Goal: Task Accomplishment & Management: Manage account settings

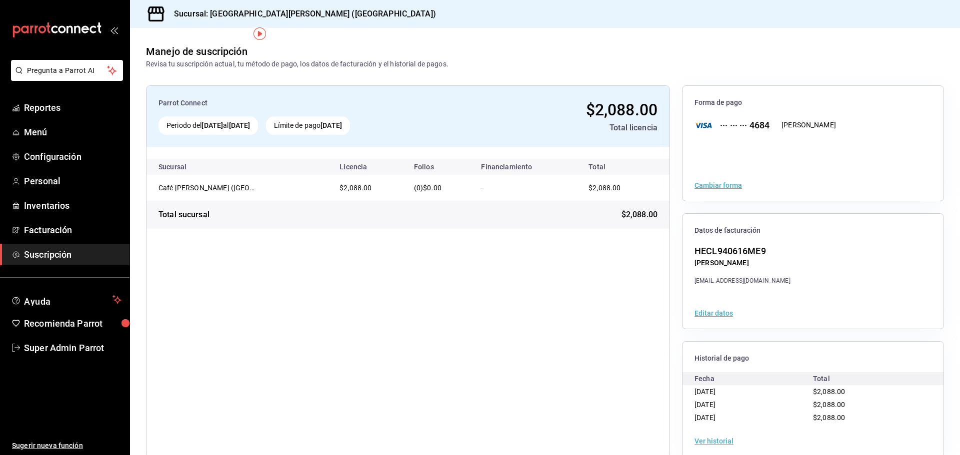
scroll to position [18, 0]
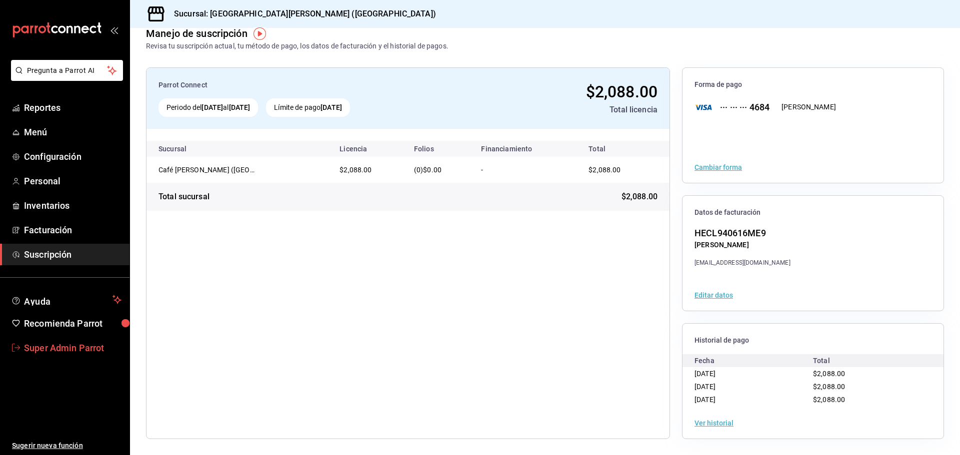
click at [43, 352] on span "Super Admin Parrot" at bounding box center [72, 347] width 97 height 13
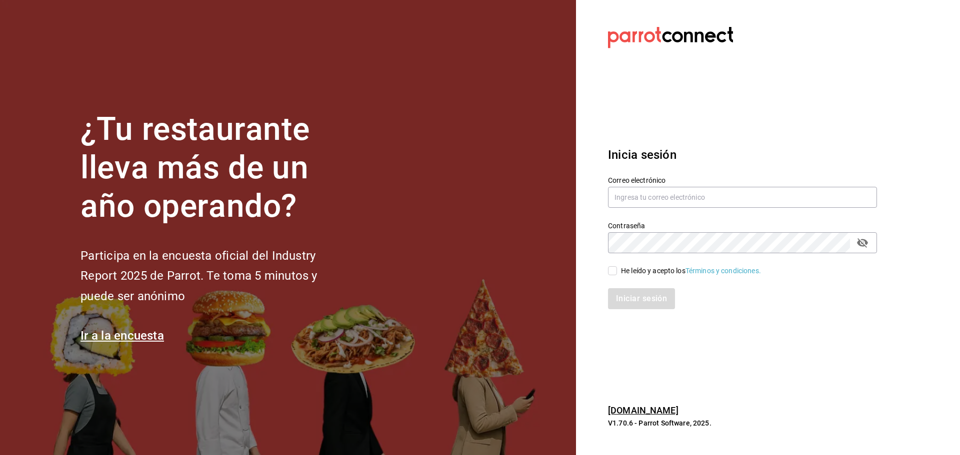
click at [654, 209] on div "Correo electrónico" at bounding box center [742, 192] width 269 height 33
click at [653, 201] on input "text" at bounding box center [742, 197] width 269 height 21
paste input "[EMAIL_ADDRESS][DOMAIN_NAME]"
type input "[EMAIL_ADDRESS][DOMAIN_NAME]"
click at [615, 271] on input "He leído y acepto los Términos y condiciones." at bounding box center [612, 270] width 9 height 9
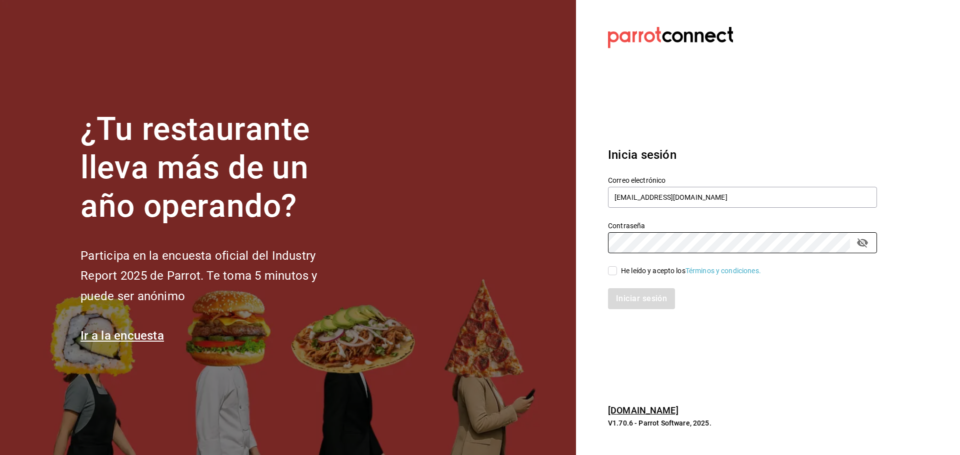
checkbox input "true"
click at [625, 296] on button "Iniciar sesión" at bounding box center [642, 298] width 68 height 21
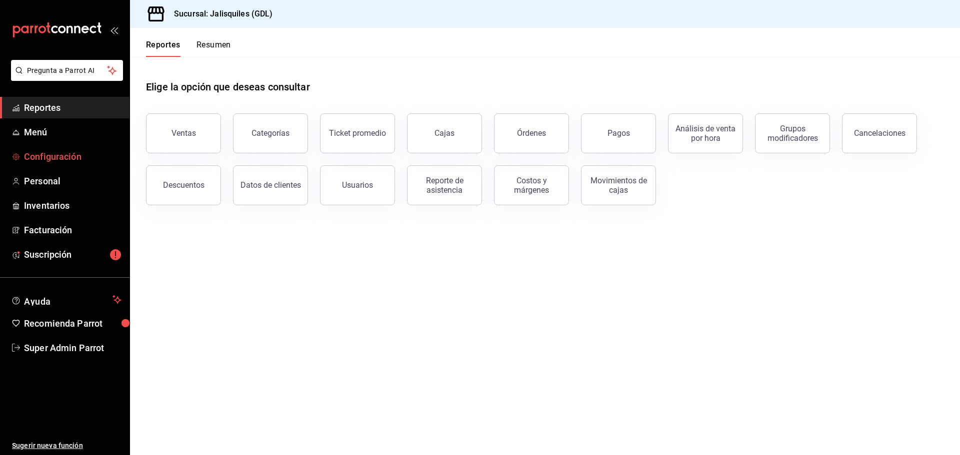
click at [74, 148] on link "Configuración" at bounding box center [64, 156] width 129 height 21
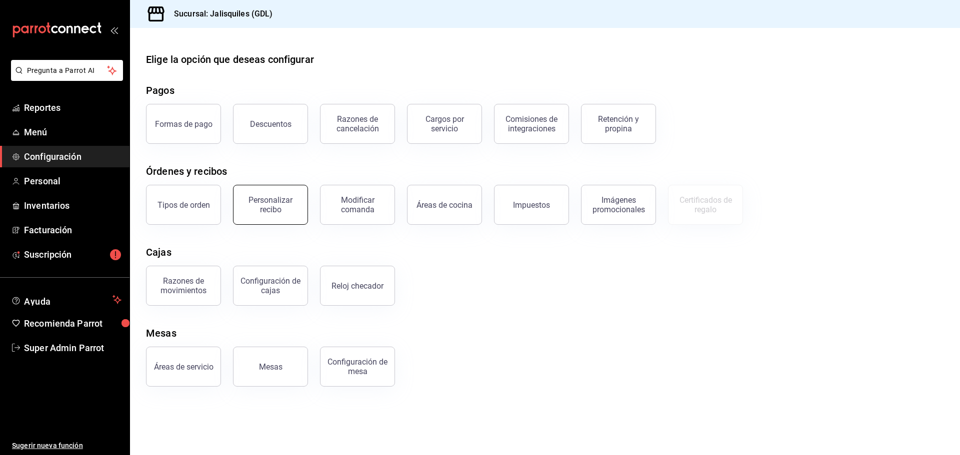
click at [260, 212] on div "Personalizar recibo" at bounding box center [270, 204] width 62 height 19
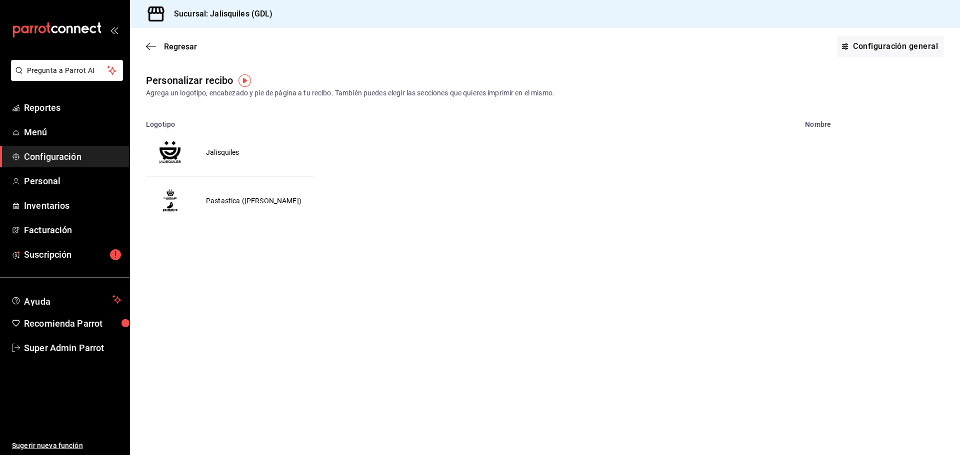
click at [223, 149] on td "Jalisquiles" at bounding box center [222, 152] width 57 height 48
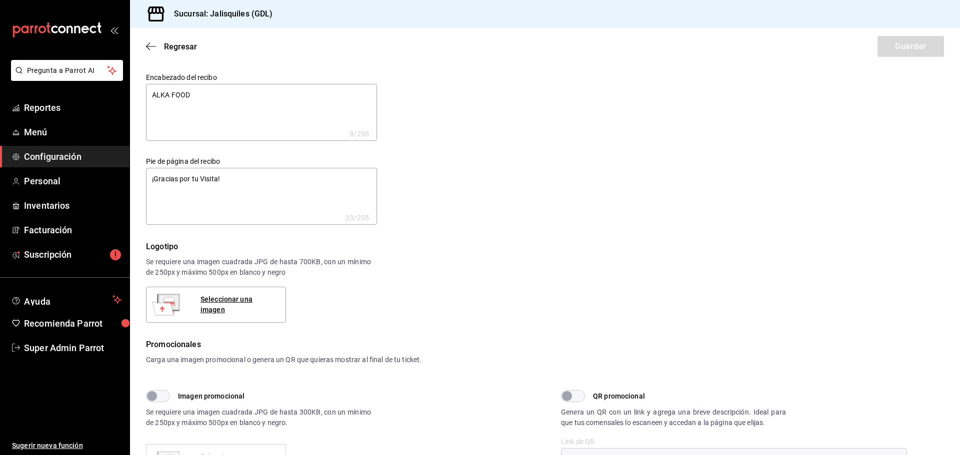
type textarea "x"
click at [151, 44] on icon "button" at bounding box center [151, 46] width 10 height 9
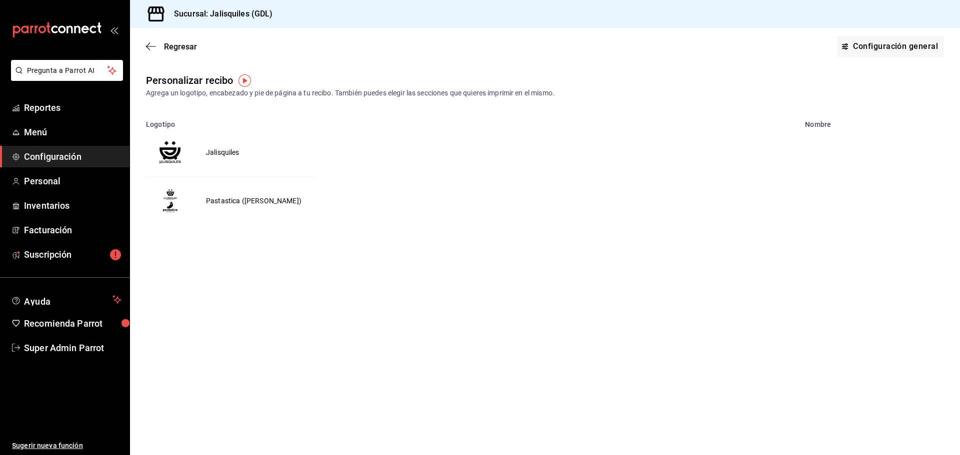
click at [152, 38] on div "Regresar Configuración general" at bounding box center [545, 46] width 830 height 37
click at [146, 45] on icon "button" at bounding box center [151, 46] width 10 height 9
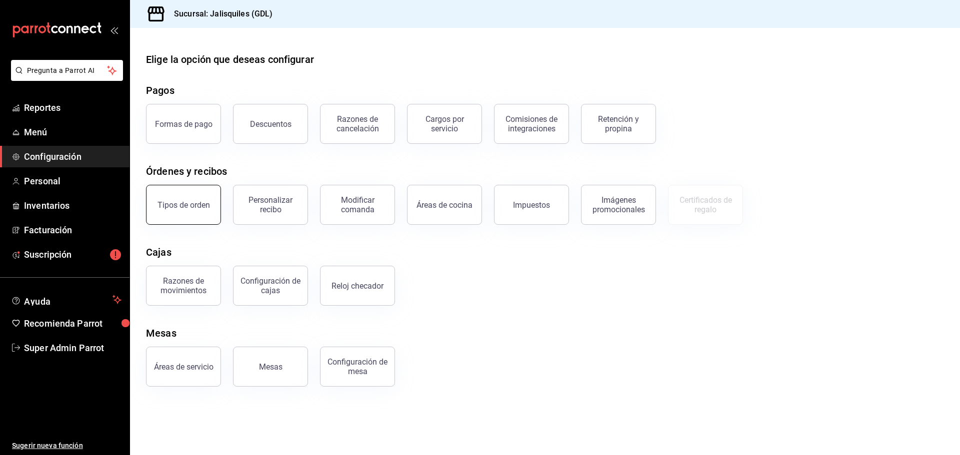
click at [165, 216] on button "Tipos de orden" at bounding box center [183, 205] width 75 height 40
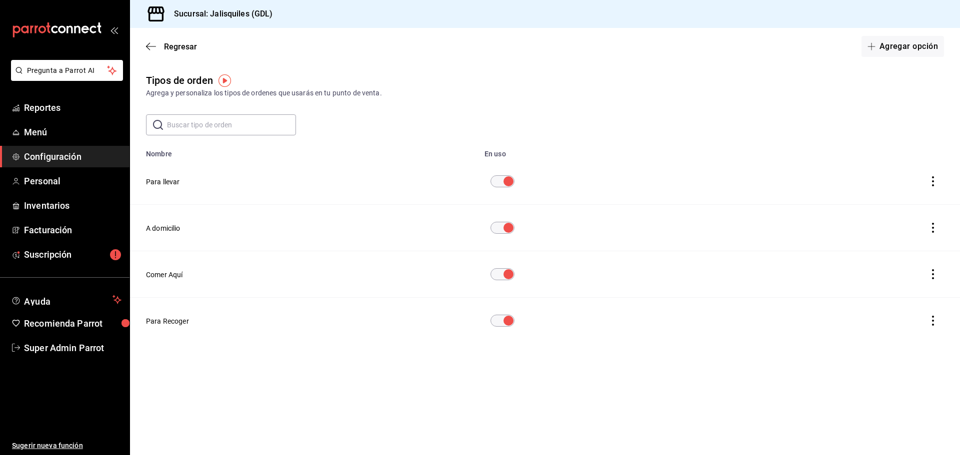
click at [155, 181] on button "Para llevar" at bounding box center [163, 182] width 34 height 10
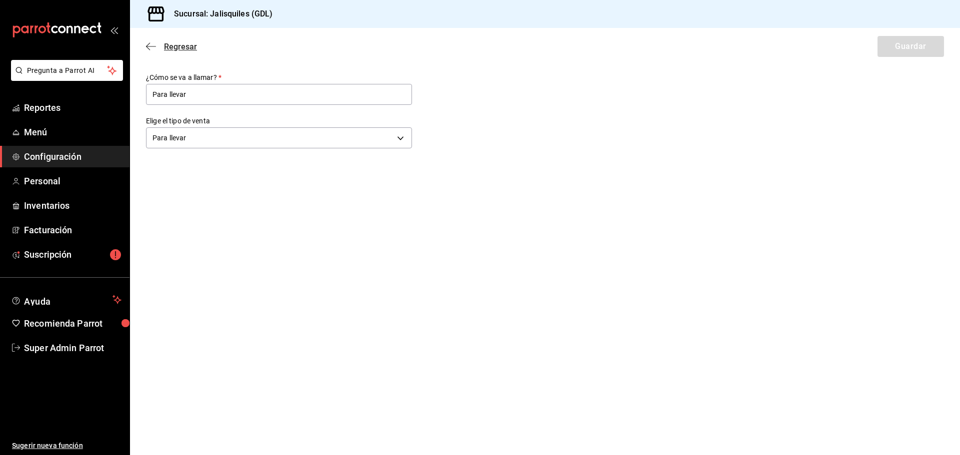
click at [152, 47] on icon "button" at bounding box center [151, 46] width 10 height 9
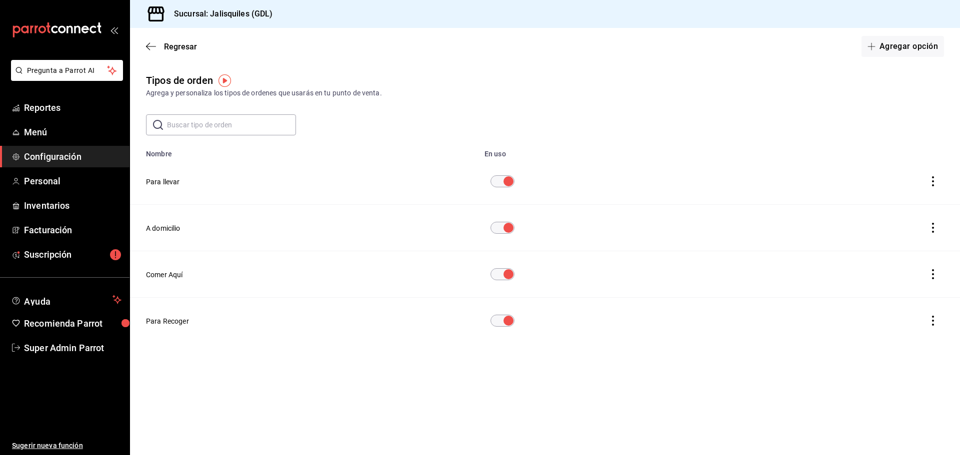
click at [152, 47] on icon "button" at bounding box center [151, 46] width 10 height 9
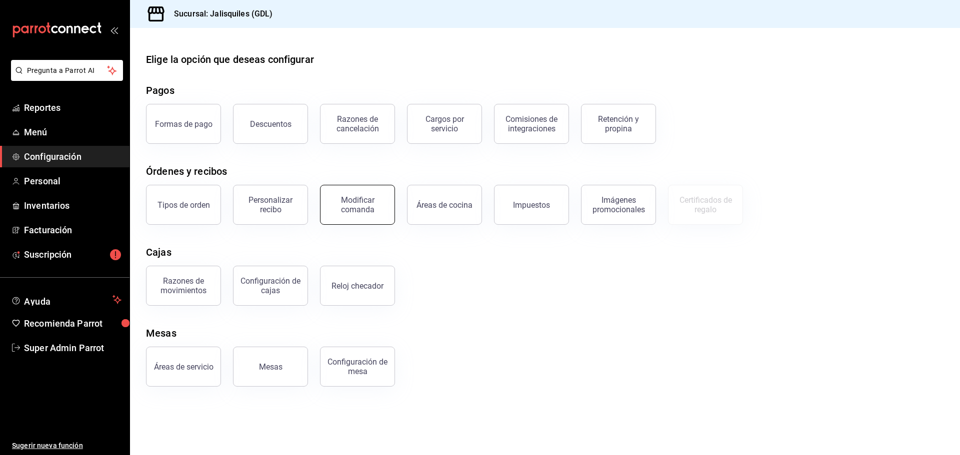
click at [361, 210] on div "Modificar comanda" at bounding box center [357, 204] width 62 height 19
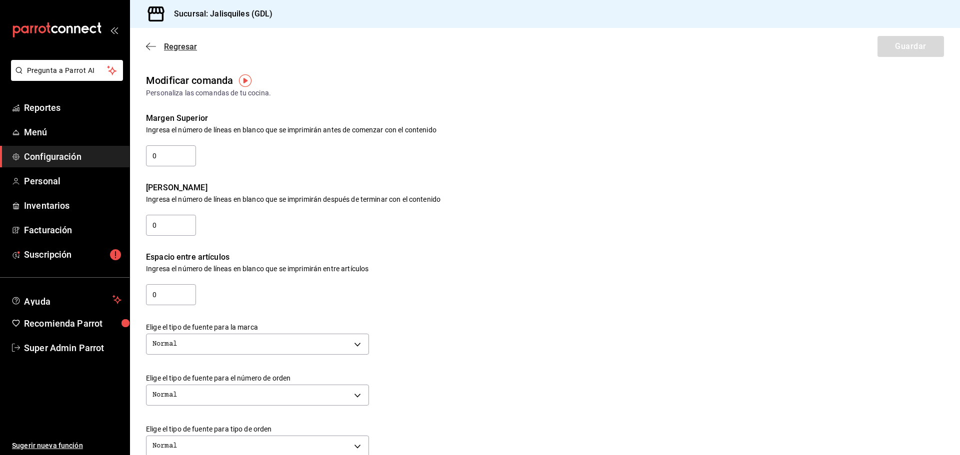
click at [149, 46] on icon "button" at bounding box center [151, 46] width 10 height 0
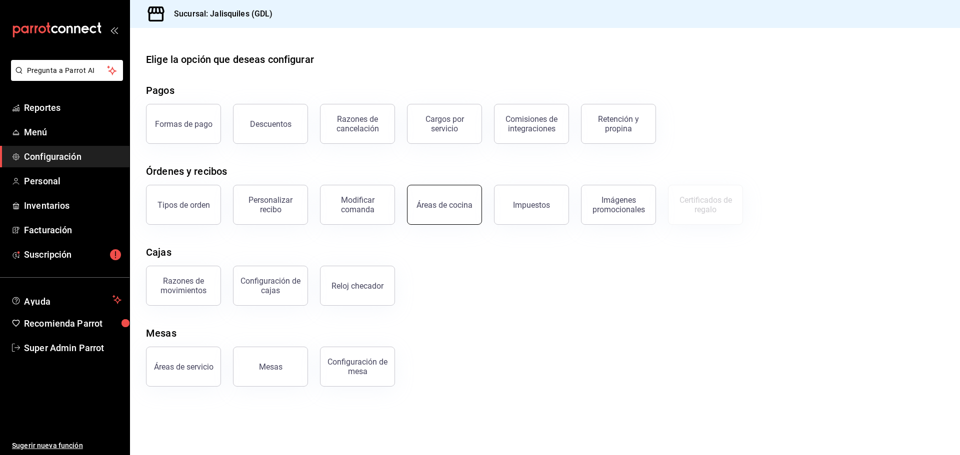
click at [416, 216] on button "Áreas de cocina" at bounding box center [444, 205] width 75 height 40
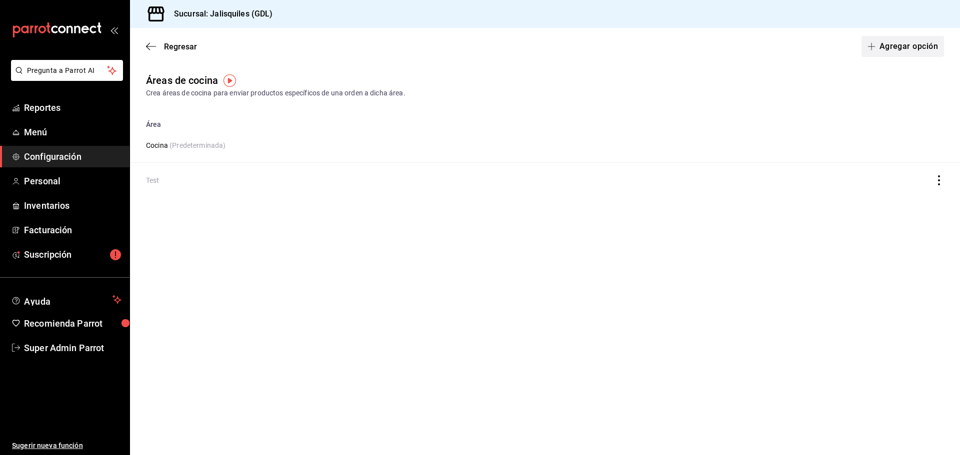
click at [898, 46] on button "Agregar opción" at bounding box center [902, 46] width 82 height 21
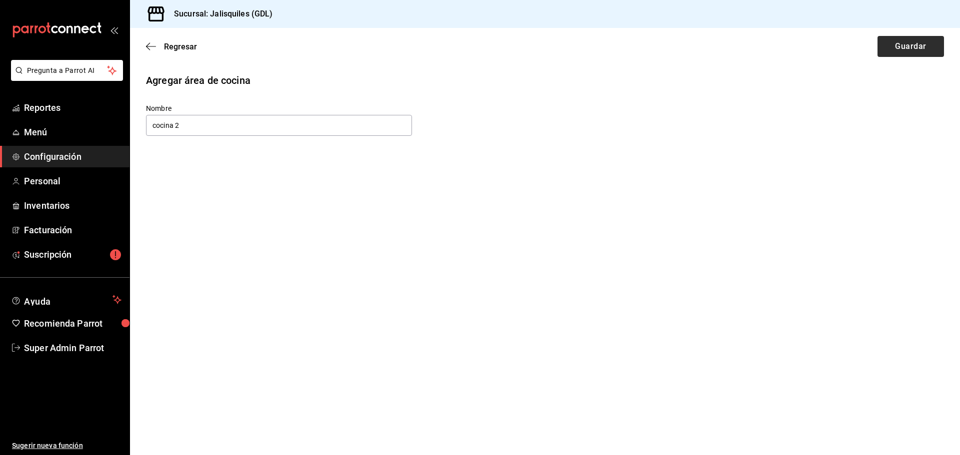
type input "cocina 2"
click at [888, 46] on button "Guardar" at bounding box center [910, 46] width 66 height 21
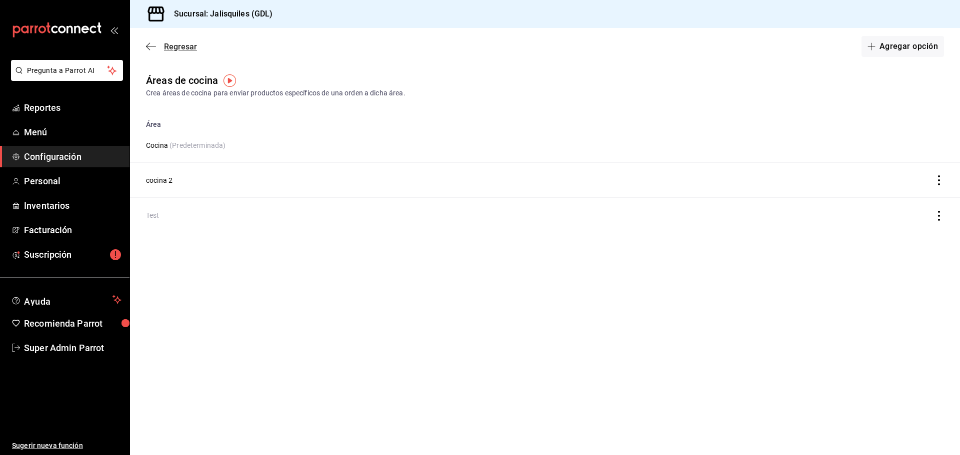
click at [155, 45] on icon "button" at bounding box center [151, 46] width 10 height 9
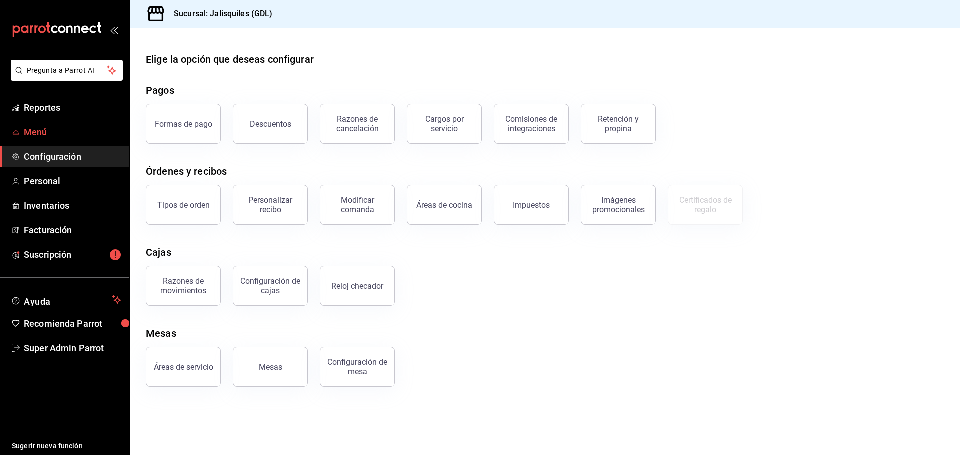
click at [53, 130] on span "Menú" at bounding box center [72, 131] width 97 height 13
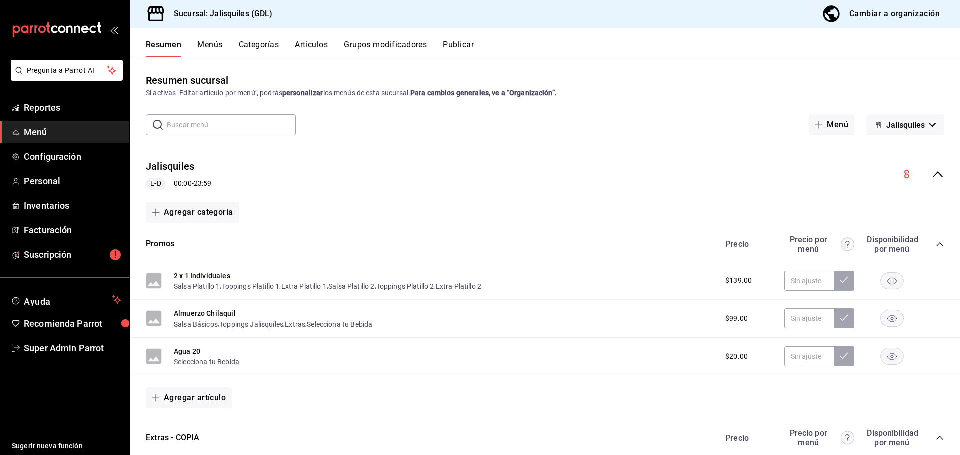
click at [314, 45] on button "Artículos" at bounding box center [311, 48] width 33 height 17
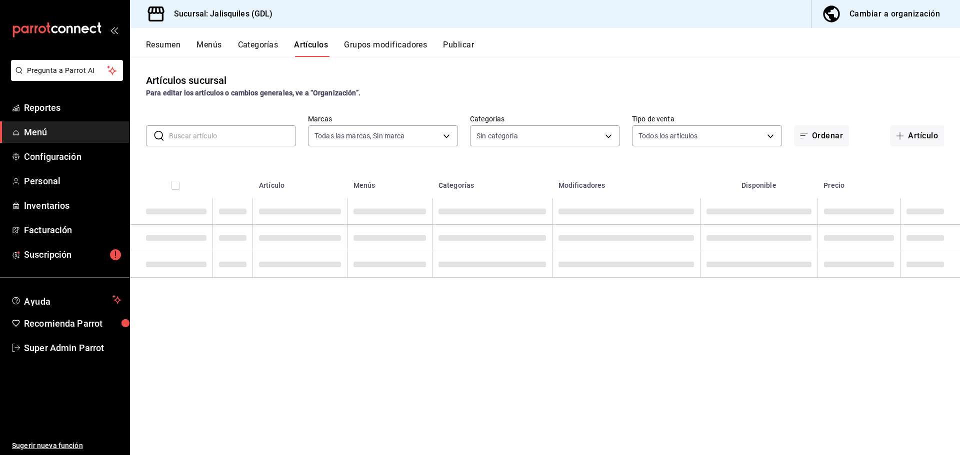
type input "d6b522ea-8d9d-46b2-9feb-290f94f3a19c,34cafe72-8055-423c-bbd5-879568891a24"
type input "2ba69275-178b-4800-9d18-d59057bd4067,63c5d255-bebb-4391-a11e-4e16beeae883,a567b…"
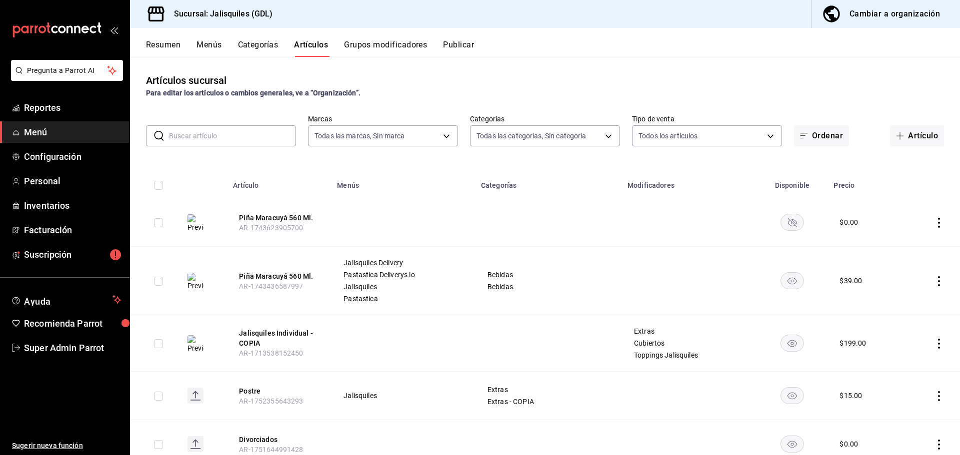
click at [205, 48] on button "Menús" at bounding box center [208, 48] width 25 height 17
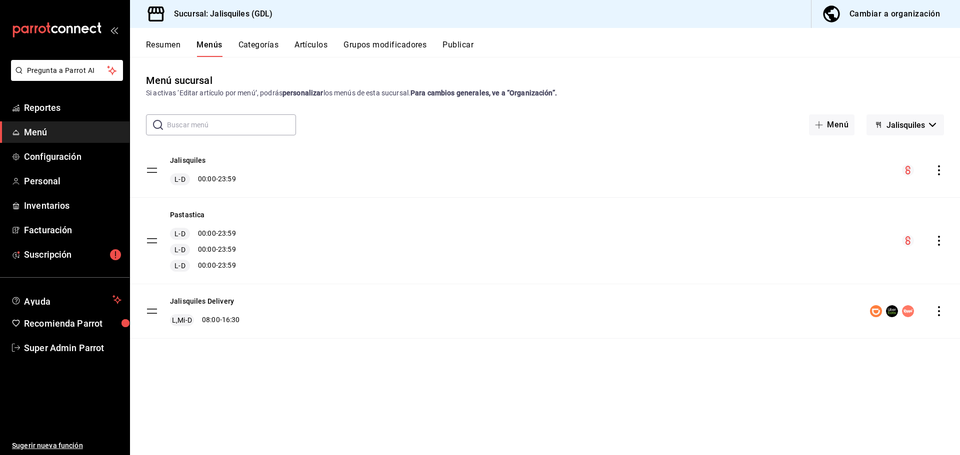
click at [249, 43] on button "Categorías" at bounding box center [258, 48] width 40 height 17
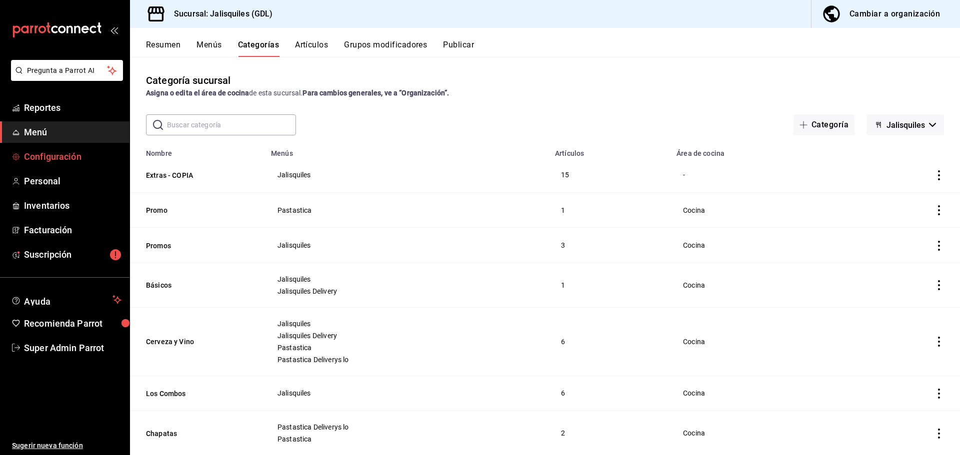
click at [84, 151] on span "Configuración" at bounding box center [72, 156] width 97 height 13
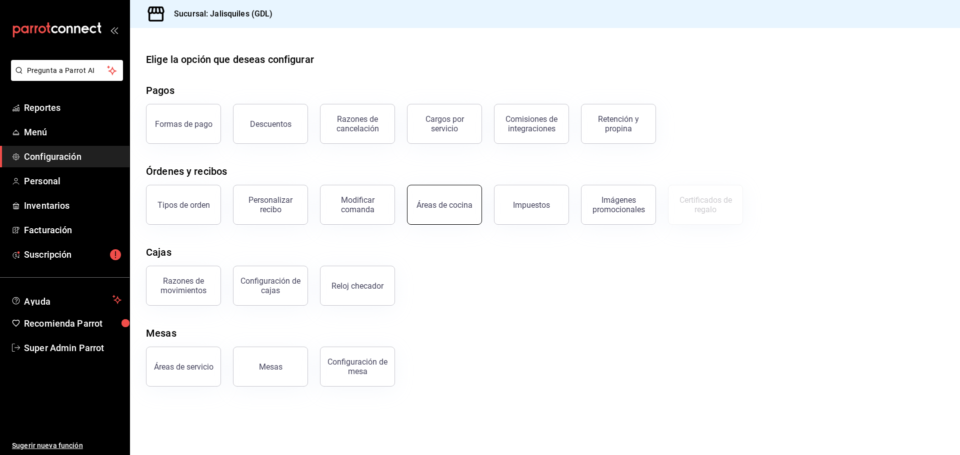
click at [431, 215] on button "Áreas de cocina" at bounding box center [444, 205] width 75 height 40
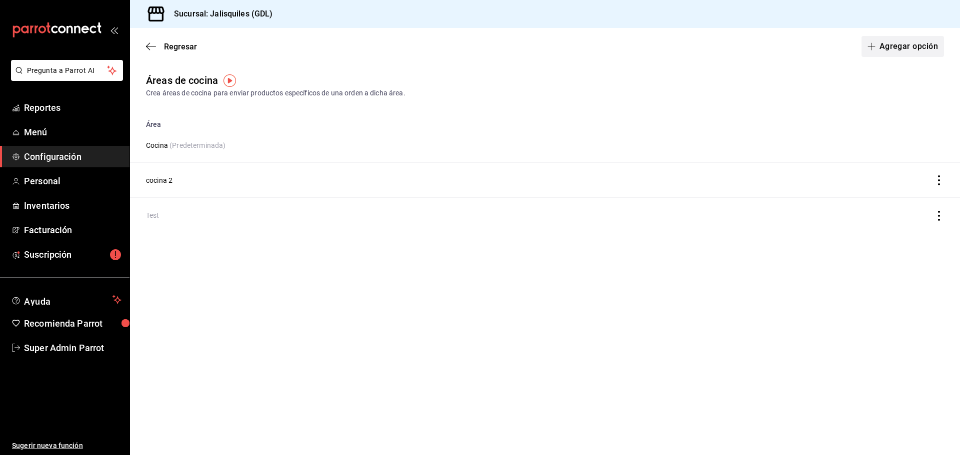
click at [904, 45] on button "Agregar opción" at bounding box center [902, 46] width 82 height 21
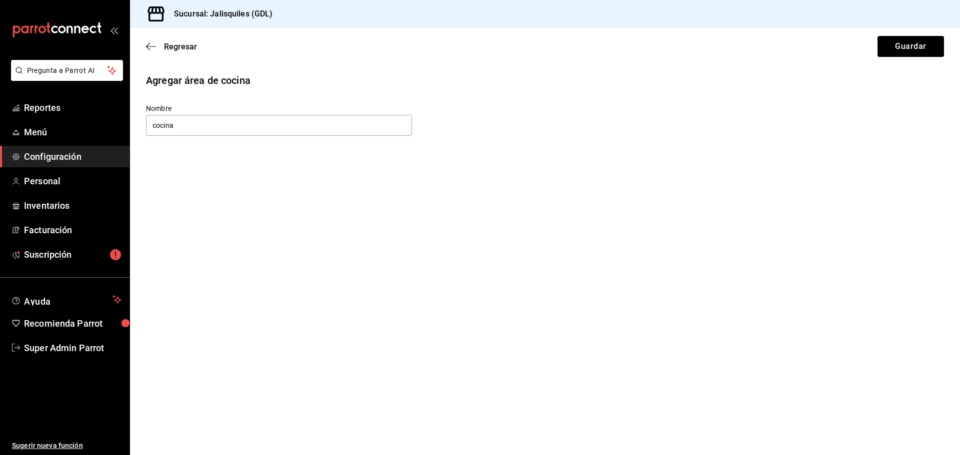
type input "Cocina"
click at [896, 46] on button "Guardar" at bounding box center [910, 46] width 66 height 21
click at [151, 47] on icon "button" at bounding box center [151, 46] width 10 height 9
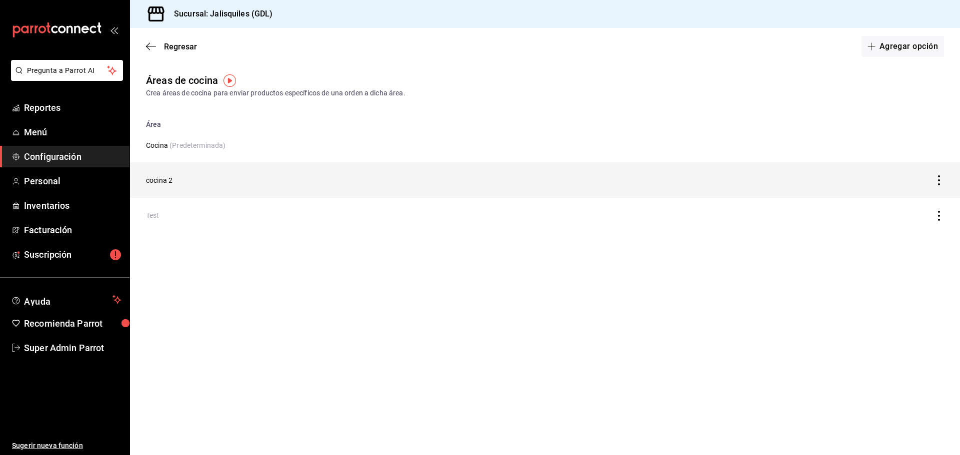
click at [162, 179] on td "cocina 2" at bounding box center [436, 180] width 613 height 35
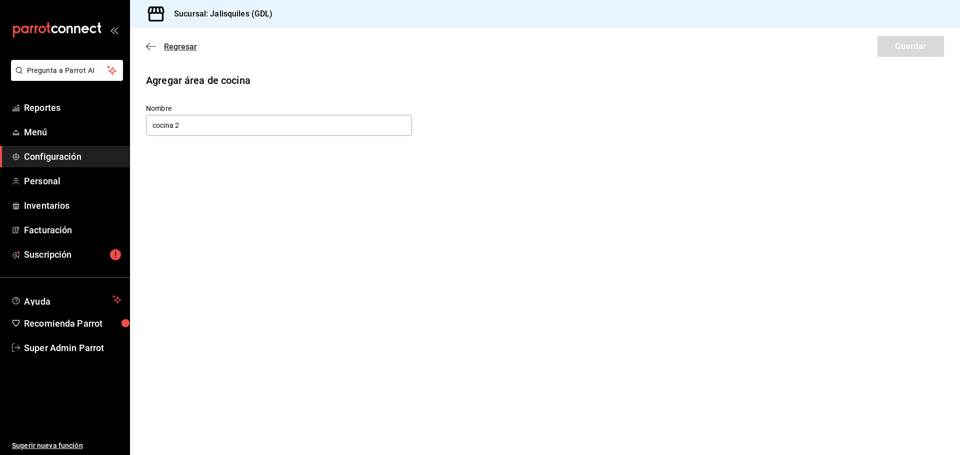
click at [151, 42] on span "Regresar" at bounding box center [171, 46] width 51 height 9
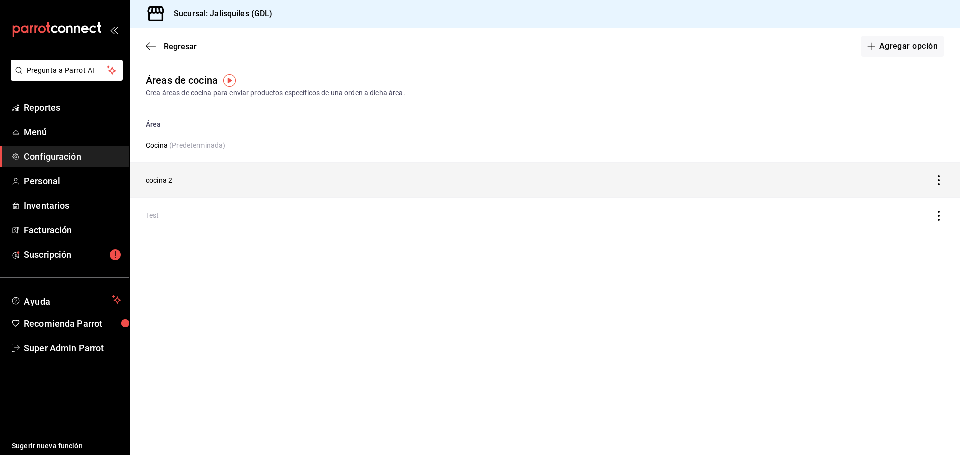
click at [941, 180] on icon "discountsTable" at bounding box center [939, 180] width 10 height 10
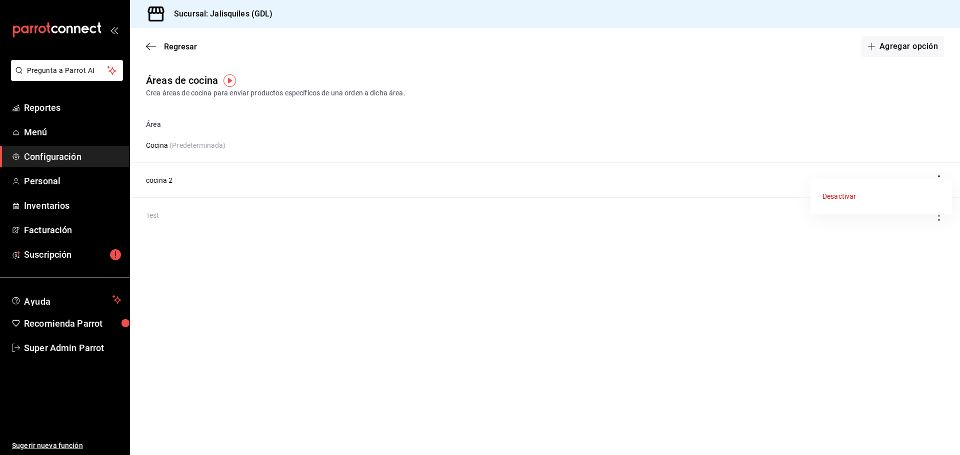
click at [723, 283] on div at bounding box center [480, 227] width 960 height 455
click at [64, 136] on span "Menú" at bounding box center [72, 131] width 97 height 13
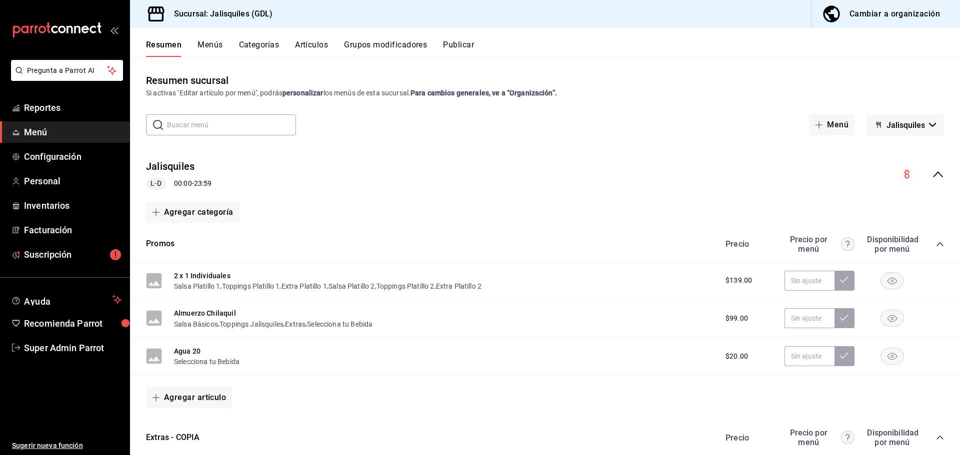
click at [263, 42] on button "Categorías" at bounding box center [259, 48] width 40 height 17
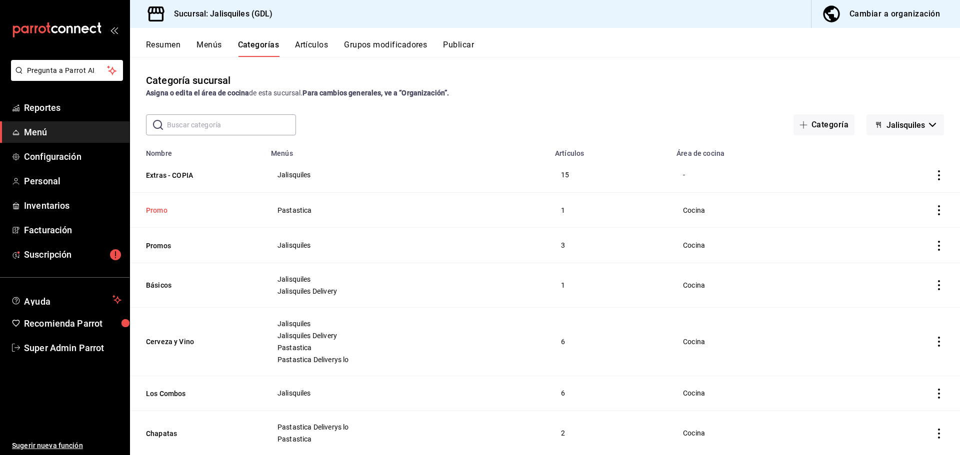
click at [154, 208] on button "Promo" at bounding box center [196, 210] width 100 height 10
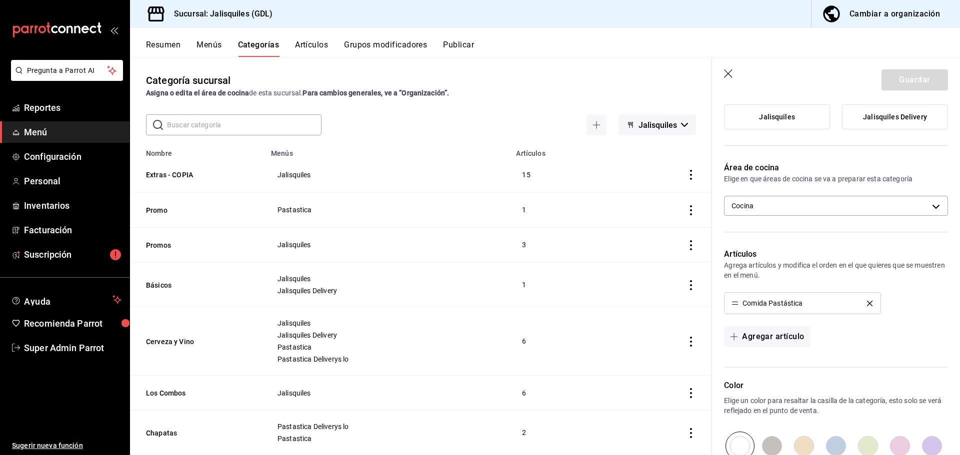
scroll to position [118, 0]
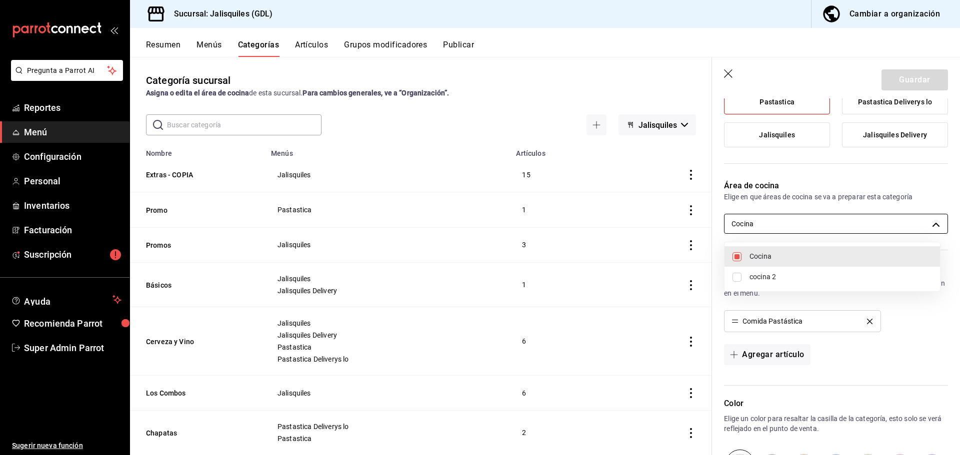
click at [931, 224] on body "Pregunta a Parrot AI Reportes Menú Configuración Personal Inventarios Facturaci…" at bounding box center [480, 227] width 960 height 455
click at [931, 224] on div at bounding box center [480, 227] width 960 height 455
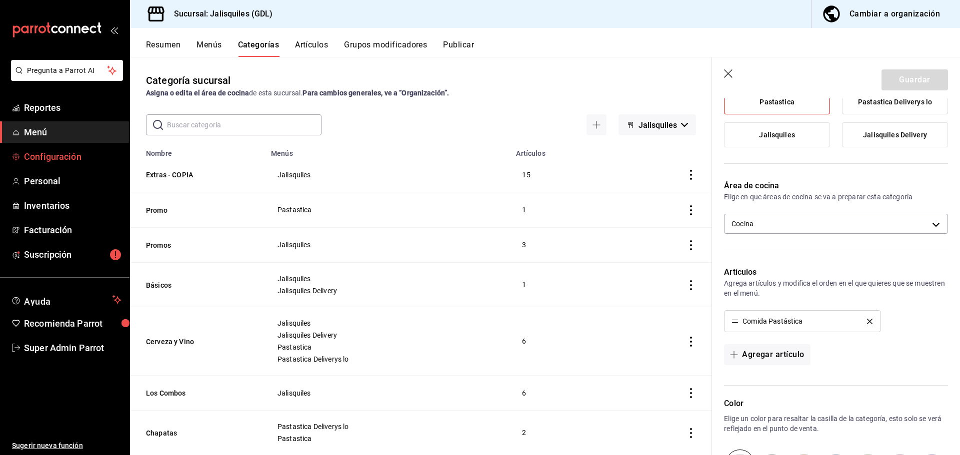
click at [55, 152] on span "Configuración" at bounding box center [72, 156] width 97 height 13
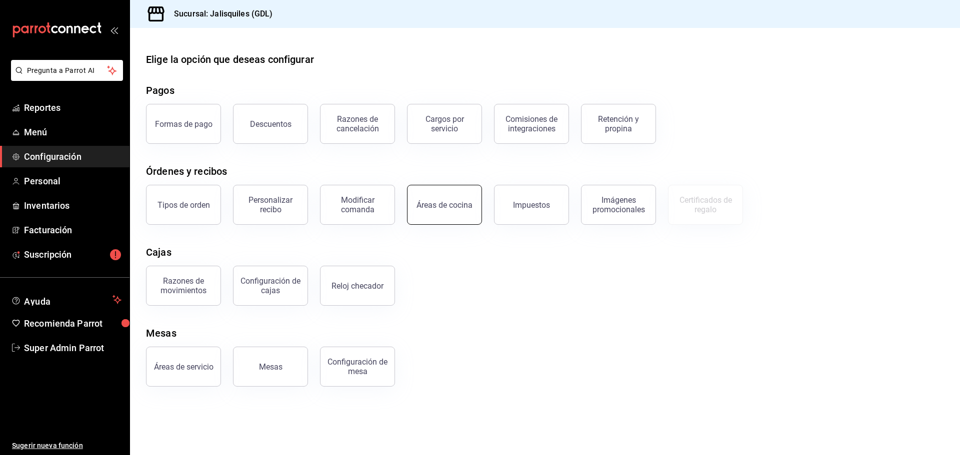
click at [445, 213] on button "Áreas de cocina" at bounding box center [444, 205] width 75 height 40
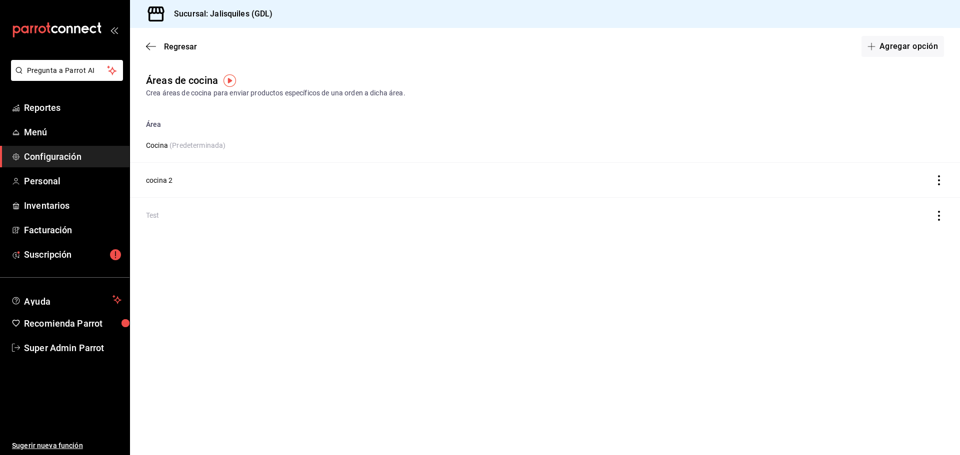
click at [232, 75] on img "button" at bounding box center [229, 80] width 12 height 12
click at [245, 120] on button "Ir a video" at bounding box center [229, 122] width 137 height 16
click at [67, 230] on span "Facturación" at bounding box center [72, 229] width 97 height 13
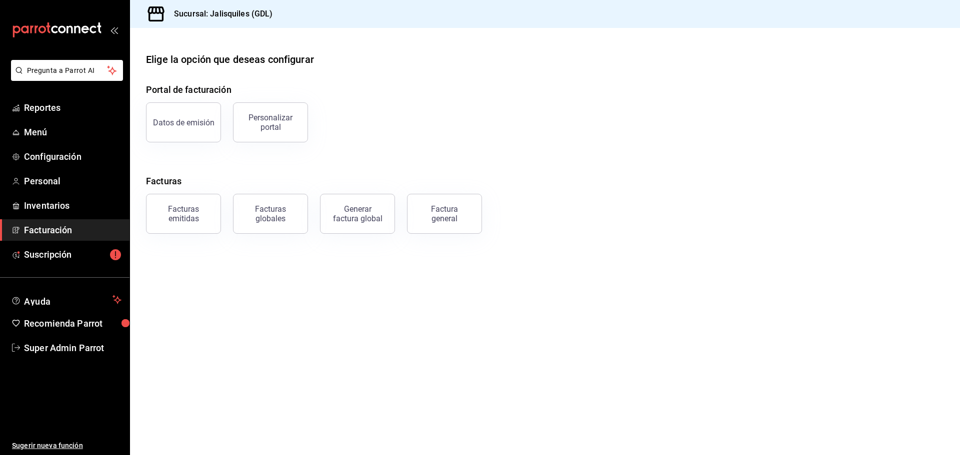
click at [181, 115] on button "Datos de emisión" at bounding box center [183, 122] width 75 height 40
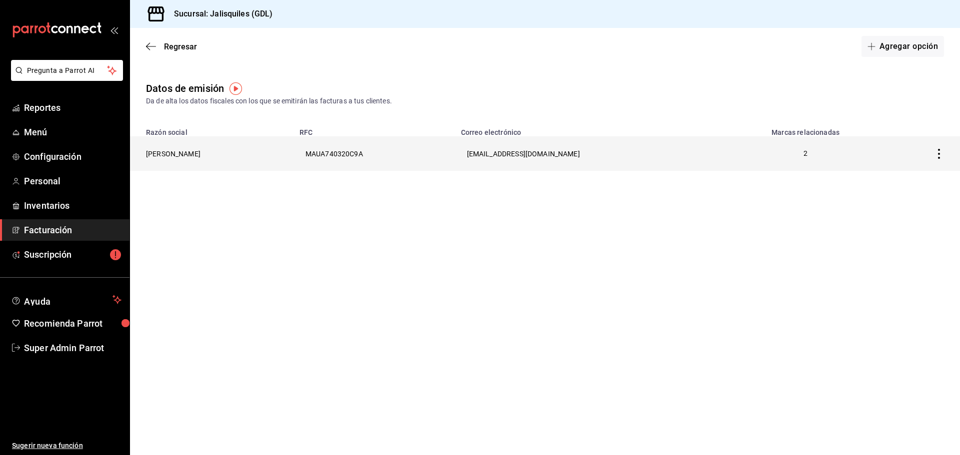
click at [188, 151] on th "[PERSON_NAME]" at bounding box center [211, 153] width 163 height 34
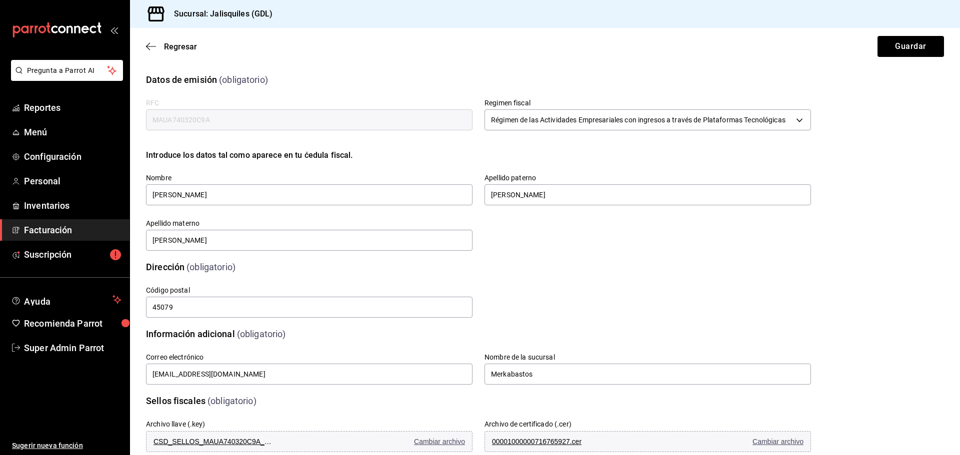
click at [70, 228] on span "Facturación" at bounding box center [72, 229] width 97 height 13
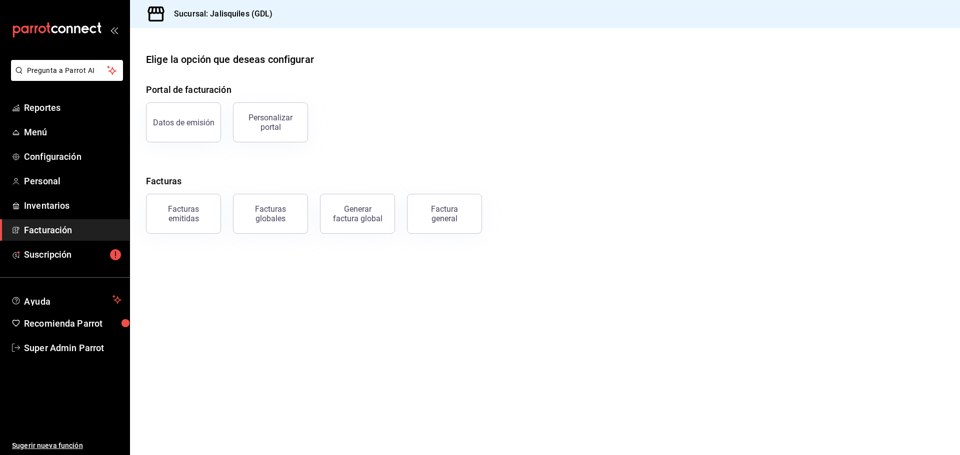
click at [70, 228] on span "Facturación" at bounding box center [72, 229] width 97 height 13
click at [288, 123] on div "Personalizar portal" at bounding box center [270, 122] width 62 height 19
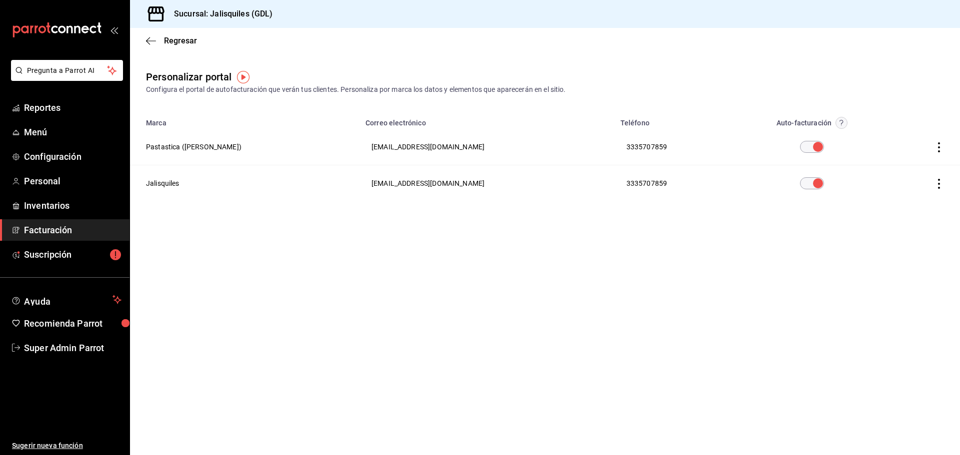
click at [940, 144] on icon "button" at bounding box center [939, 147] width 10 height 10
click at [810, 277] on div at bounding box center [480, 227] width 960 height 455
click at [151, 39] on icon "button" at bounding box center [151, 40] width 10 height 9
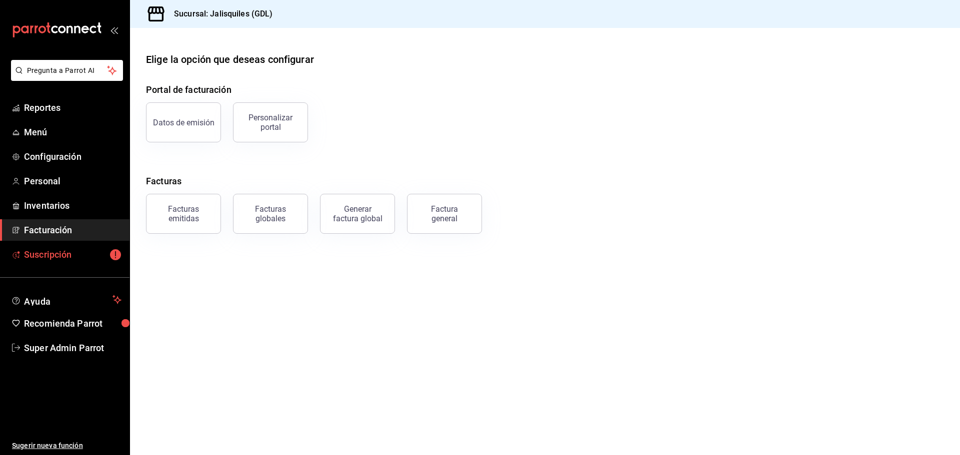
click at [48, 257] on span "Suscripción" at bounding box center [72, 254] width 97 height 13
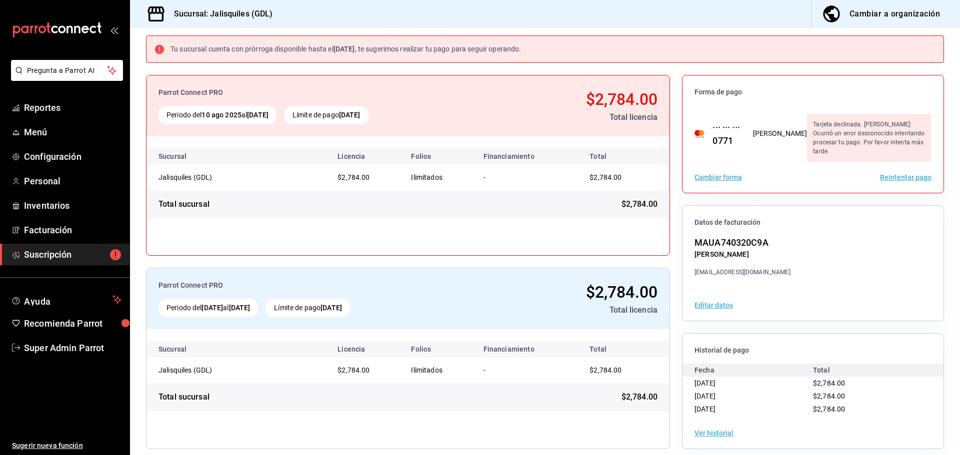
scroll to position [57, 0]
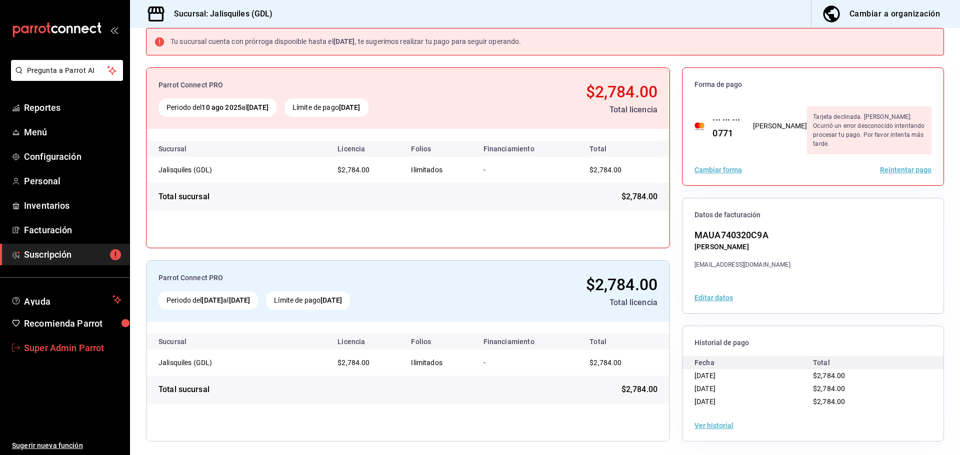
click at [35, 353] on span "Super Admin Parrot" at bounding box center [72, 347] width 97 height 13
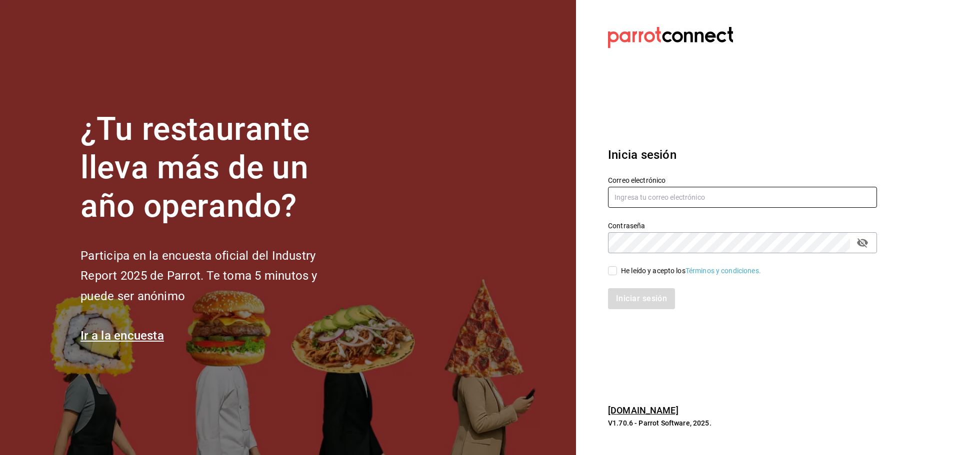
click at [631, 196] on input "text" at bounding box center [742, 197] width 269 height 21
paste input "[EMAIL_ADDRESS][DOMAIN_NAME]"
type input "[EMAIL_ADDRESS][DOMAIN_NAME]"
click at [621, 266] on div "He leído y acepto los Términos y condiciones." at bounding box center [691, 271] width 140 height 10
click at [617, 266] on input "He leído y acepto los Términos y condiciones." at bounding box center [612, 270] width 9 height 9
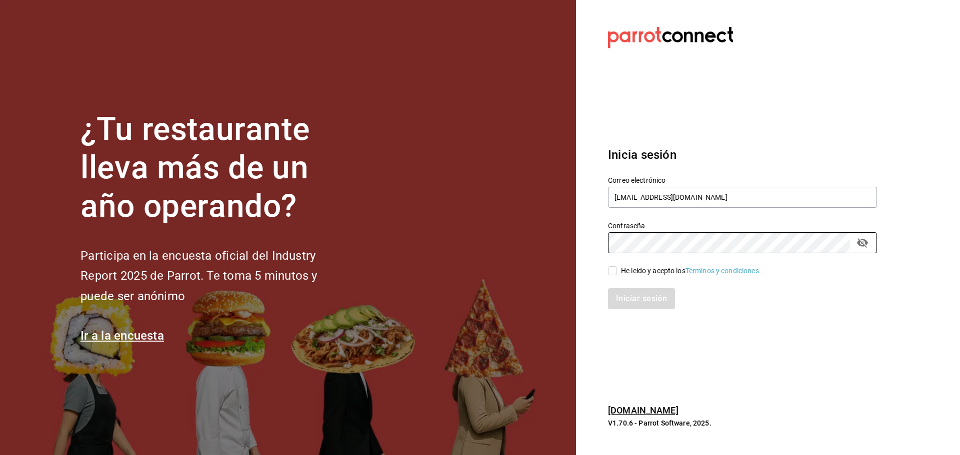
checkbox input "true"
click at [620, 298] on button "Iniciar sesión" at bounding box center [642, 298] width 68 height 21
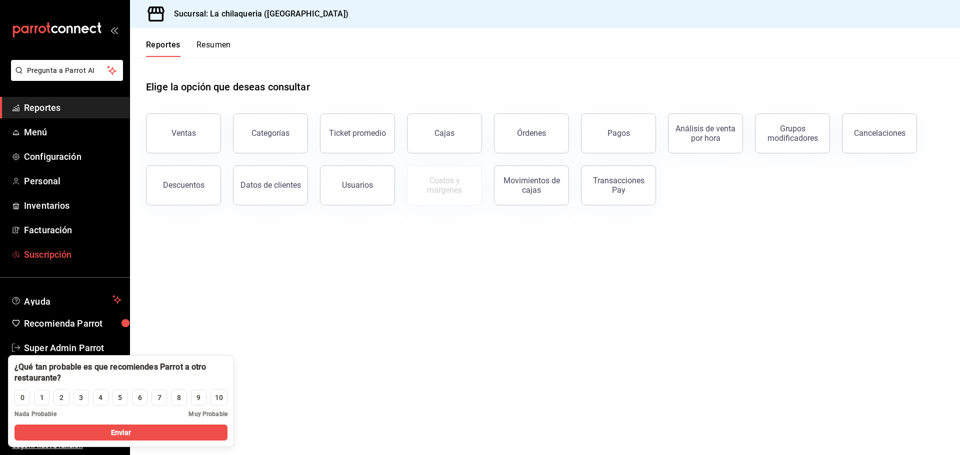
click at [69, 252] on span "Suscripción" at bounding box center [72, 254] width 97 height 13
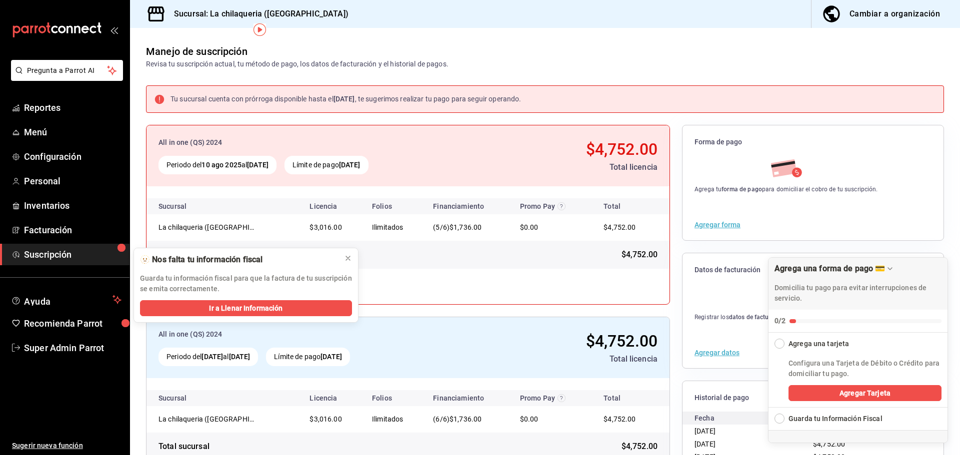
scroll to position [57, 0]
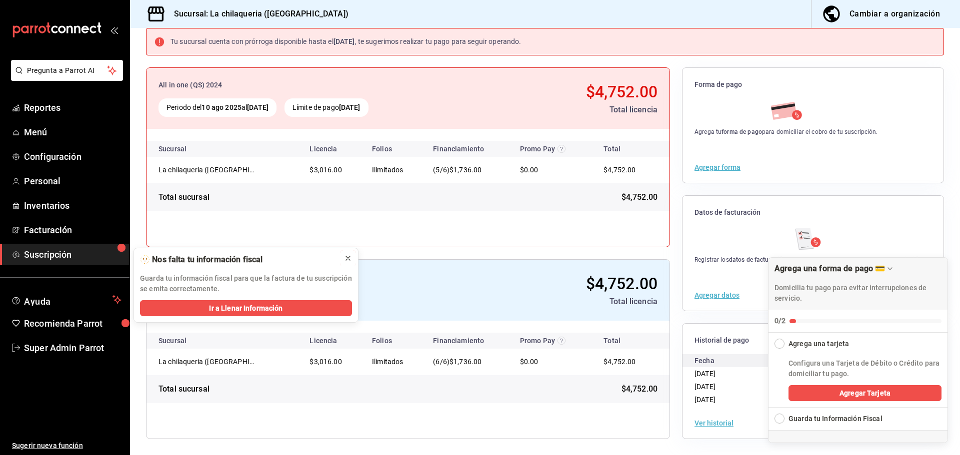
click at [349, 254] on div at bounding box center [348, 258] width 8 height 10
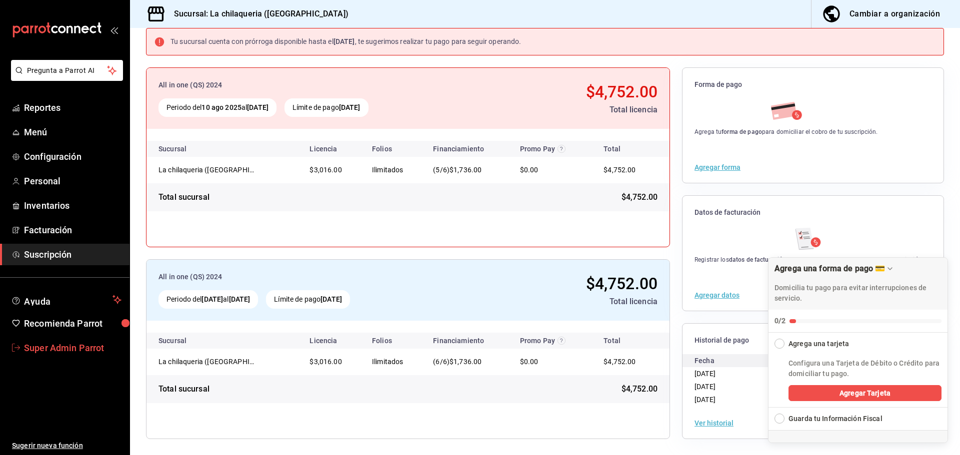
click at [82, 349] on span "Super Admin Parrot" at bounding box center [72, 347] width 97 height 13
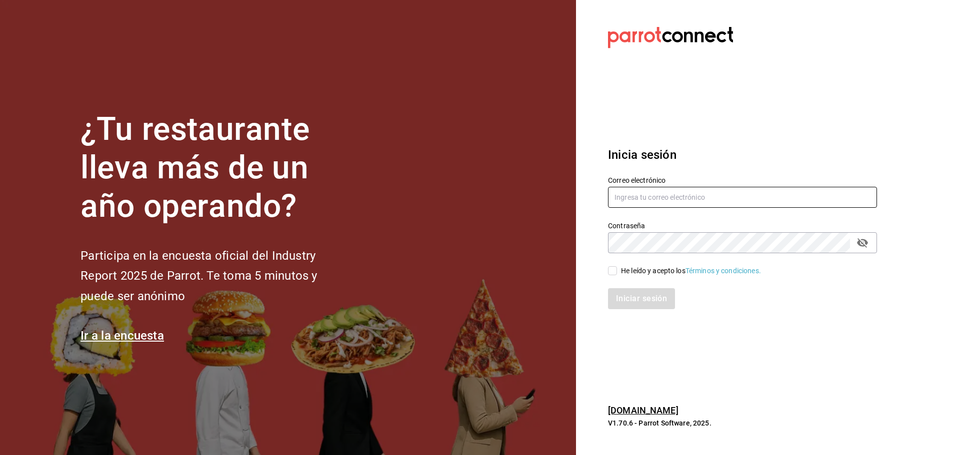
click at [658, 196] on input "text" at bounding box center [742, 197] width 269 height 21
paste input "napoli@sannicolas.com"
type input "napoli@sannicolas.com"
click at [613, 274] on input "He leído y acepto los Términos y condiciones." at bounding box center [612, 270] width 9 height 9
checkbox input "true"
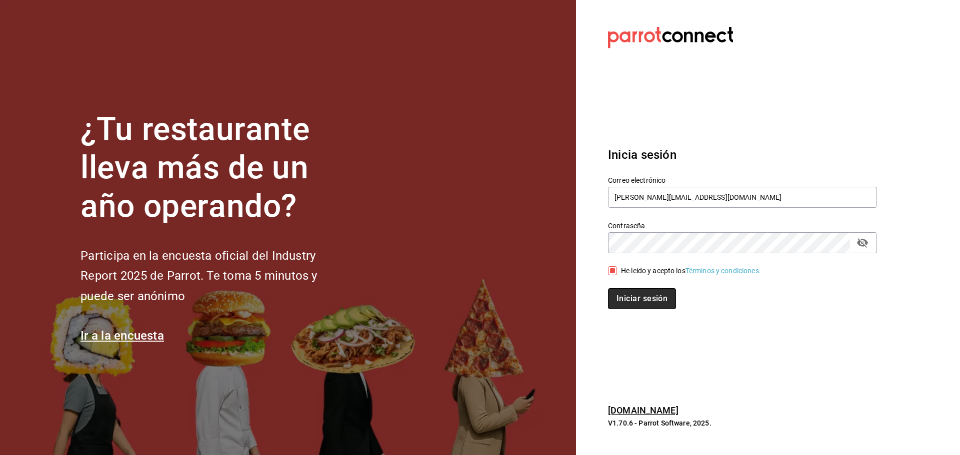
click at [627, 302] on button "Iniciar sesión" at bounding box center [642, 298] width 68 height 21
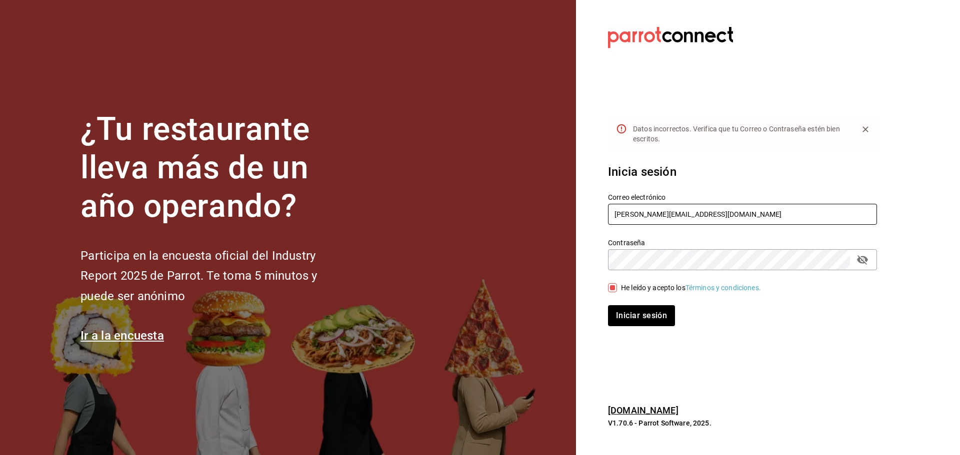
drag, startPoint x: 694, startPoint y: 218, endPoint x: 556, endPoint y: 216, distance: 138.0
click at [556, 216] on div "¿Tu restaurante lleva más de un año operando? Participa en la encuesta oficial …" at bounding box center [480, 227] width 960 height 455
paste input "caretera"
type input "napoli@caretera.com"
click at [558, 253] on div "¿Tu restaurante lleva más de un año operando? Participa en la encuesta oficial …" at bounding box center [480, 227] width 960 height 455
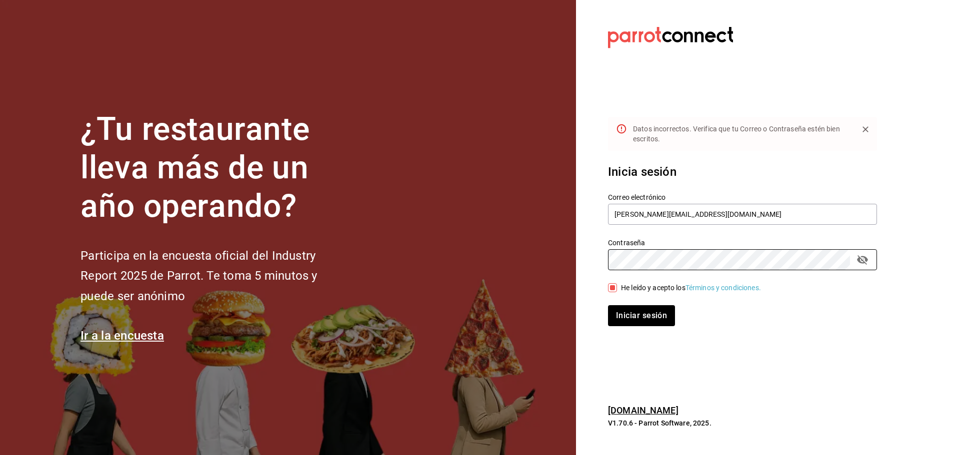
click at [632, 283] on div "He leído y acepto los Términos y condiciones." at bounding box center [691, 288] width 140 height 10
click at [617, 283] on input "He leído y acepto los Términos y condiciones." at bounding box center [612, 287] width 9 height 9
click at [622, 284] on div "He leído y acepto los Términos y condiciones." at bounding box center [691, 288] width 140 height 10
click at [617, 284] on input "He leído y acepto los Términos y condiciones." at bounding box center [612, 287] width 9 height 9
checkbox input "true"
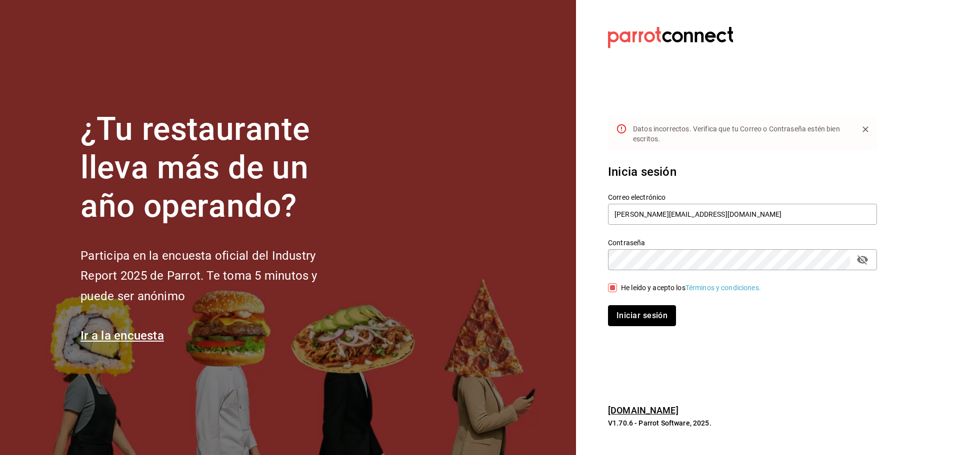
click at [626, 318] on button "Iniciar sesión" at bounding box center [642, 315] width 68 height 21
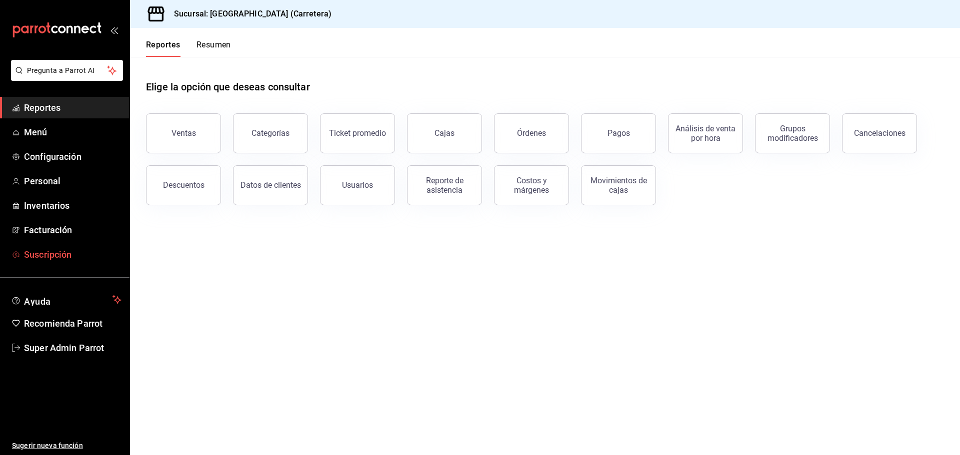
click at [58, 249] on span "Suscripción" at bounding box center [72, 254] width 97 height 13
